Goal: Navigation & Orientation: Find specific page/section

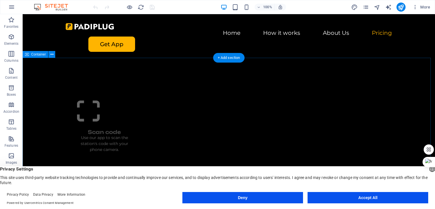
scroll to position [952, 0]
click at [330, 196] on button "Accept All" at bounding box center [367, 197] width 121 height 11
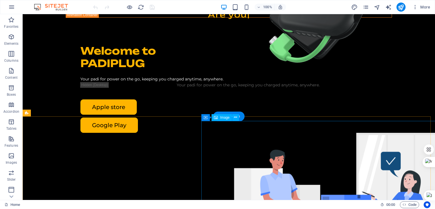
scroll to position [0, 0]
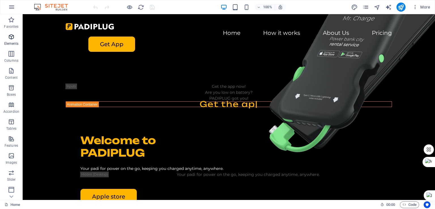
click at [11, 40] on span "Elements" at bounding box center [11, 40] width 23 height 14
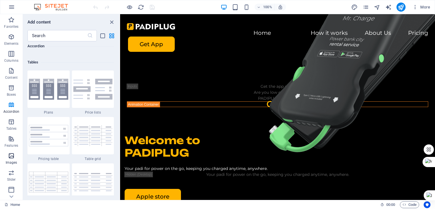
click at [10, 158] on icon "button" at bounding box center [11, 155] width 7 height 7
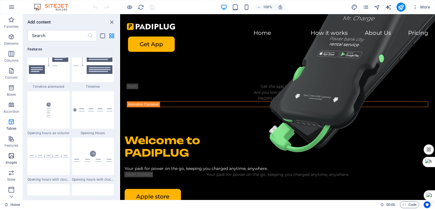
scroll to position [2870, 0]
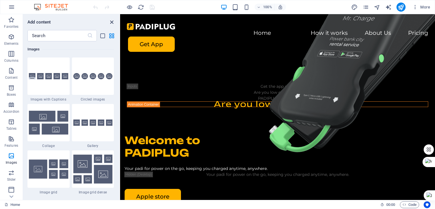
click at [112, 22] on icon "close panel" at bounding box center [111, 22] width 7 height 7
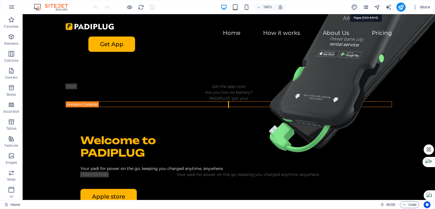
click at [366, 8] on icon "pages" at bounding box center [365, 7] width 7 height 7
click at [366, 7] on icon "pages" at bounding box center [365, 7] width 7 height 7
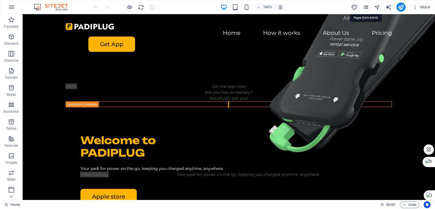
click at [366, 7] on icon "pages" at bounding box center [365, 7] width 7 height 7
drag, startPoint x: 367, startPoint y: 5, endPoint x: 380, endPoint y: 8, distance: 14.3
click at [380, 8] on div "More" at bounding box center [391, 7] width 81 height 9
click at [416, 6] on icon "button" at bounding box center [415, 7] width 6 height 6
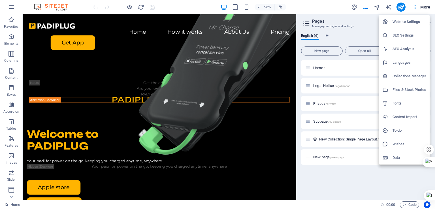
click at [345, 180] on div at bounding box center [217, 104] width 435 height 209
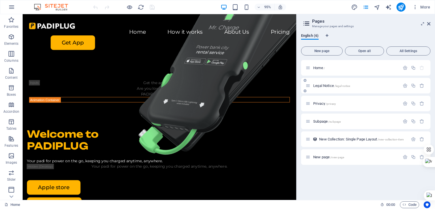
click at [328, 84] on span "Legal Notice /legal-notice" at bounding box center [331, 86] width 37 height 4
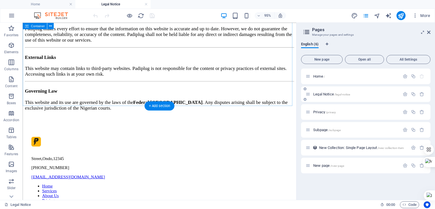
scroll to position [124, 0]
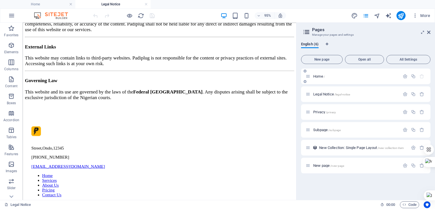
click at [329, 75] on p "Home /" at bounding box center [355, 76] width 85 height 4
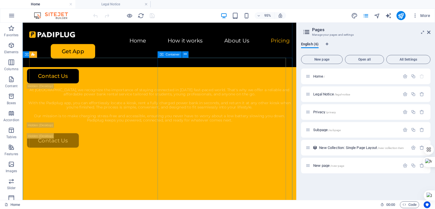
scroll to position [1611, 0]
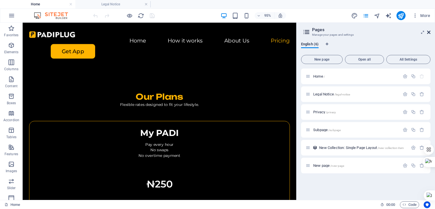
click at [429, 30] on icon at bounding box center [428, 32] width 3 height 5
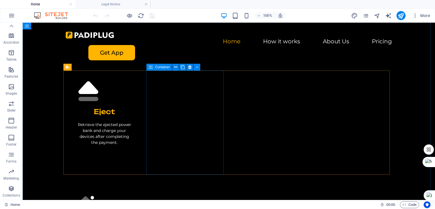
scroll to position [564, 0]
click at [415, 16] on icon "button" at bounding box center [415, 16] width 6 height 6
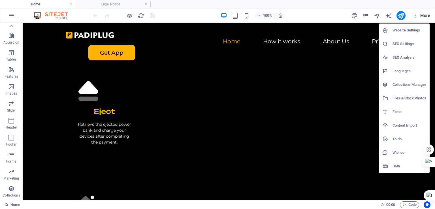
click at [402, 98] on h6 "Files & Stock Photos" at bounding box center [409, 98] width 34 height 7
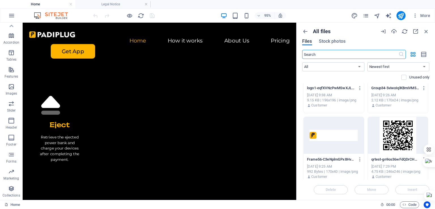
scroll to position [0, 0]
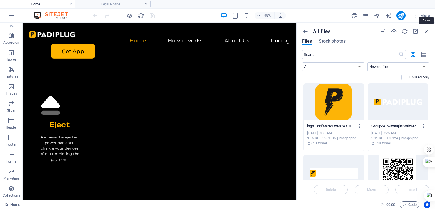
click at [427, 30] on icon "button" at bounding box center [426, 31] width 6 height 6
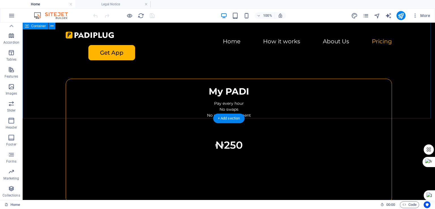
scroll to position [1594, 0]
